Goal: Task Accomplishment & Management: Complete application form

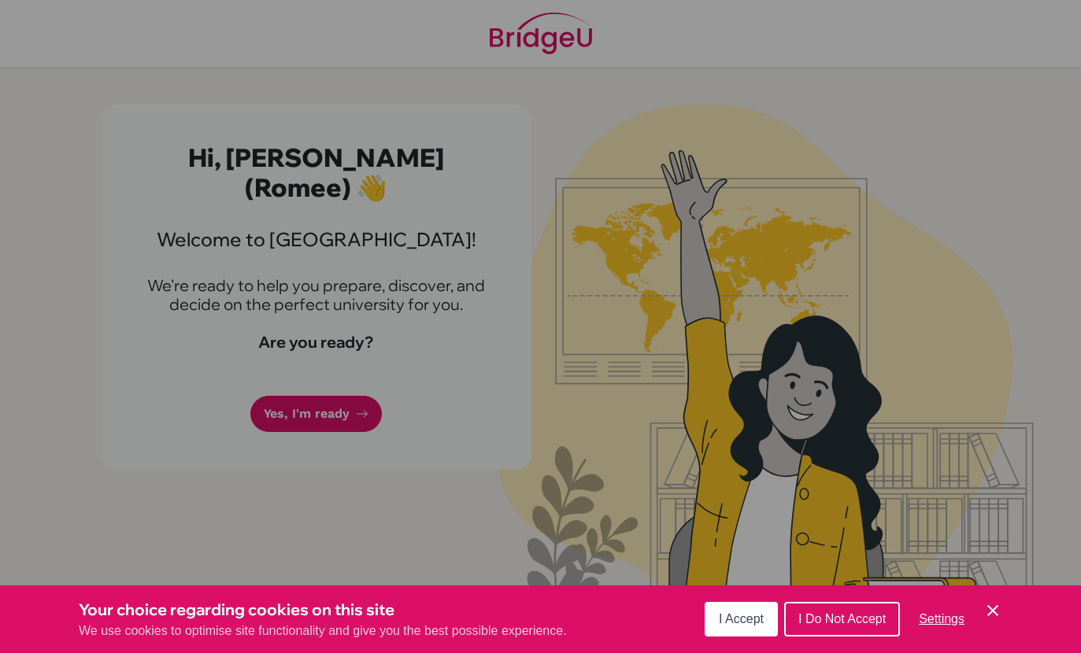
click at [746, 616] on span "I Accept" at bounding box center [741, 618] width 45 height 13
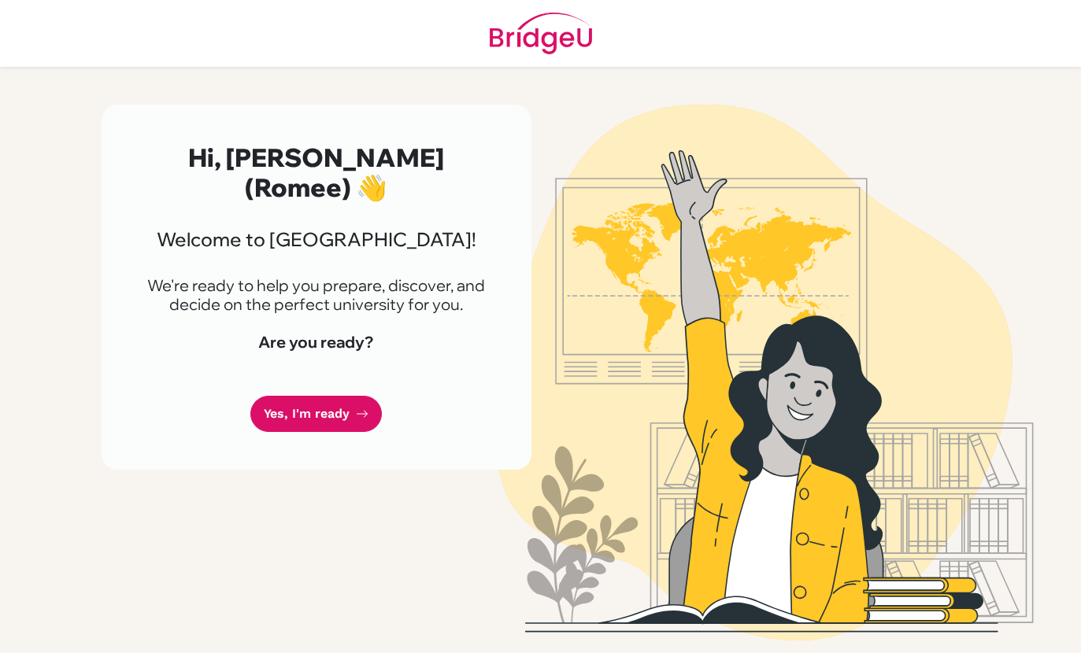
click at [297, 396] on link "Yes, I'm ready" at bounding box center [315, 414] width 131 height 37
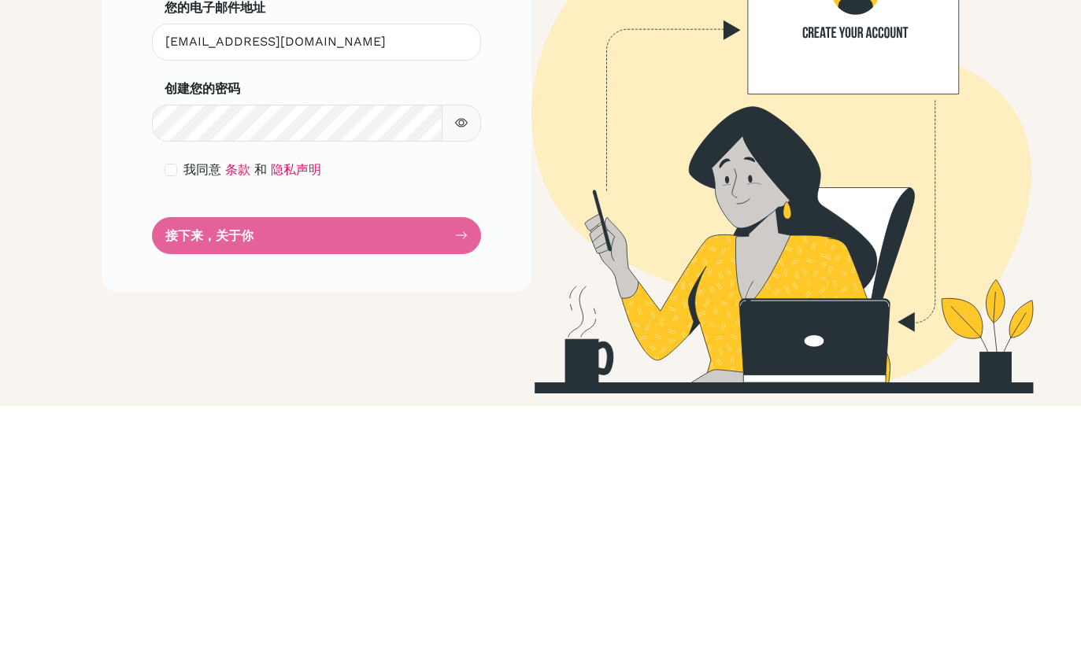
click at [386, 224] on form "第 1 步（共 5 步） 设置密码 您的电子邮件地址 [EMAIL_ADDRESS][DOMAIN_NAME] 无效的电子邮件地址 创建您的密码 确保至少 6…" at bounding box center [317, 340] width 304 height 321
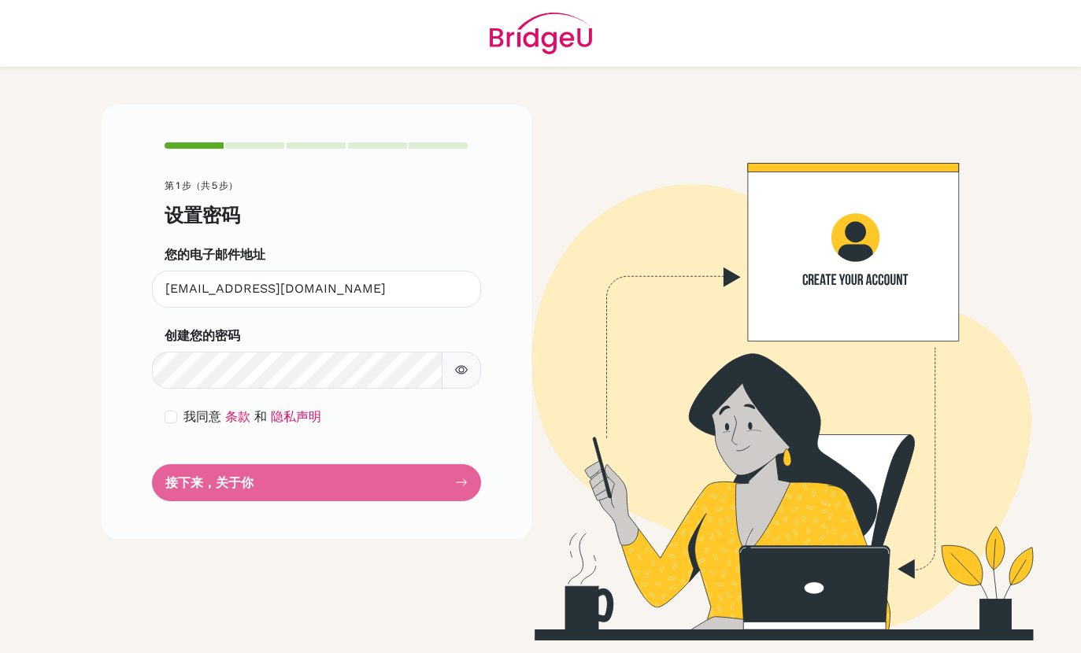
click at [314, 431] on form "第 1 步（共 5 步） 设置密码 您的电子邮件地址 [EMAIL_ADDRESS][DOMAIN_NAME] 无效的电子邮件地址 创建您的密码 确保至少 6…" at bounding box center [317, 340] width 304 height 321
click at [265, 421] on form "第 1 步（共 5 步） 设置密码 您的电子邮件地址 [EMAIL_ADDRESS][DOMAIN_NAME] 无效的电子邮件地址 创建您的密码 确保至少 6…" at bounding box center [317, 340] width 304 height 321
click at [239, 432] on form "第 1 步（共 5 步） 设置密码 您的电子邮件地址 [EMAIL_ADDRESS][DOMAIN_NAME] 无效的电子邮件地址 创建您的密码 确保至少 6…" at bounding box center [317, 340] width 304 height 321
click at [165, 411] on input "checkbox" at bounding box center [171, 417] width 13 height 13
checkbox input "true"
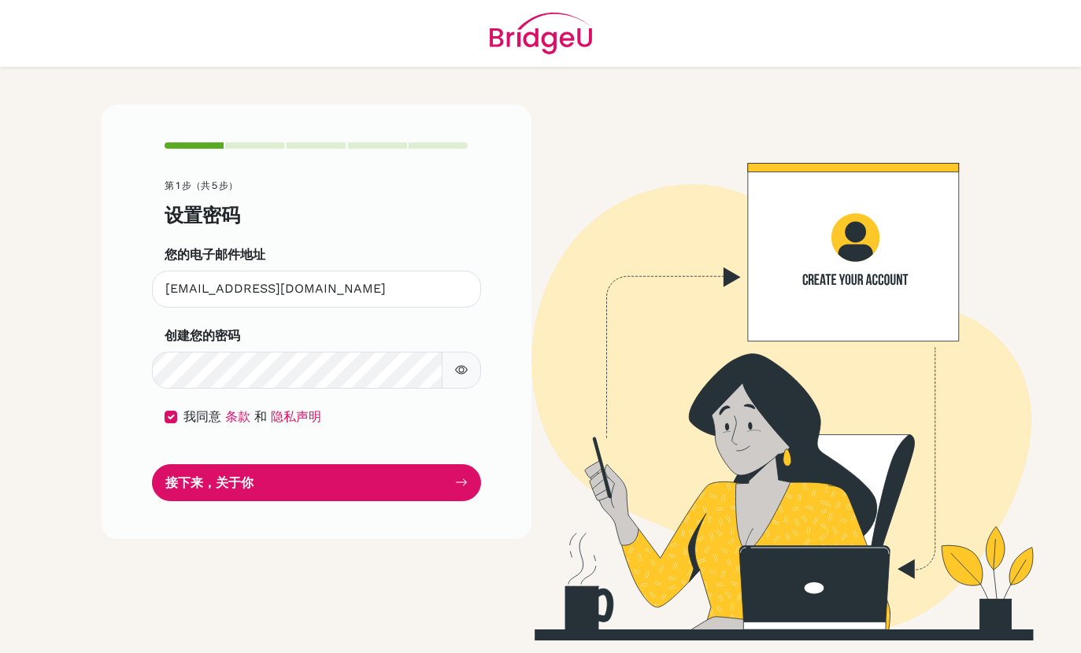
click at [246, 464] on button "接下来，关于你" at bounding box center [316, 482] width 329 height 37
